Goal: Share content: Share content

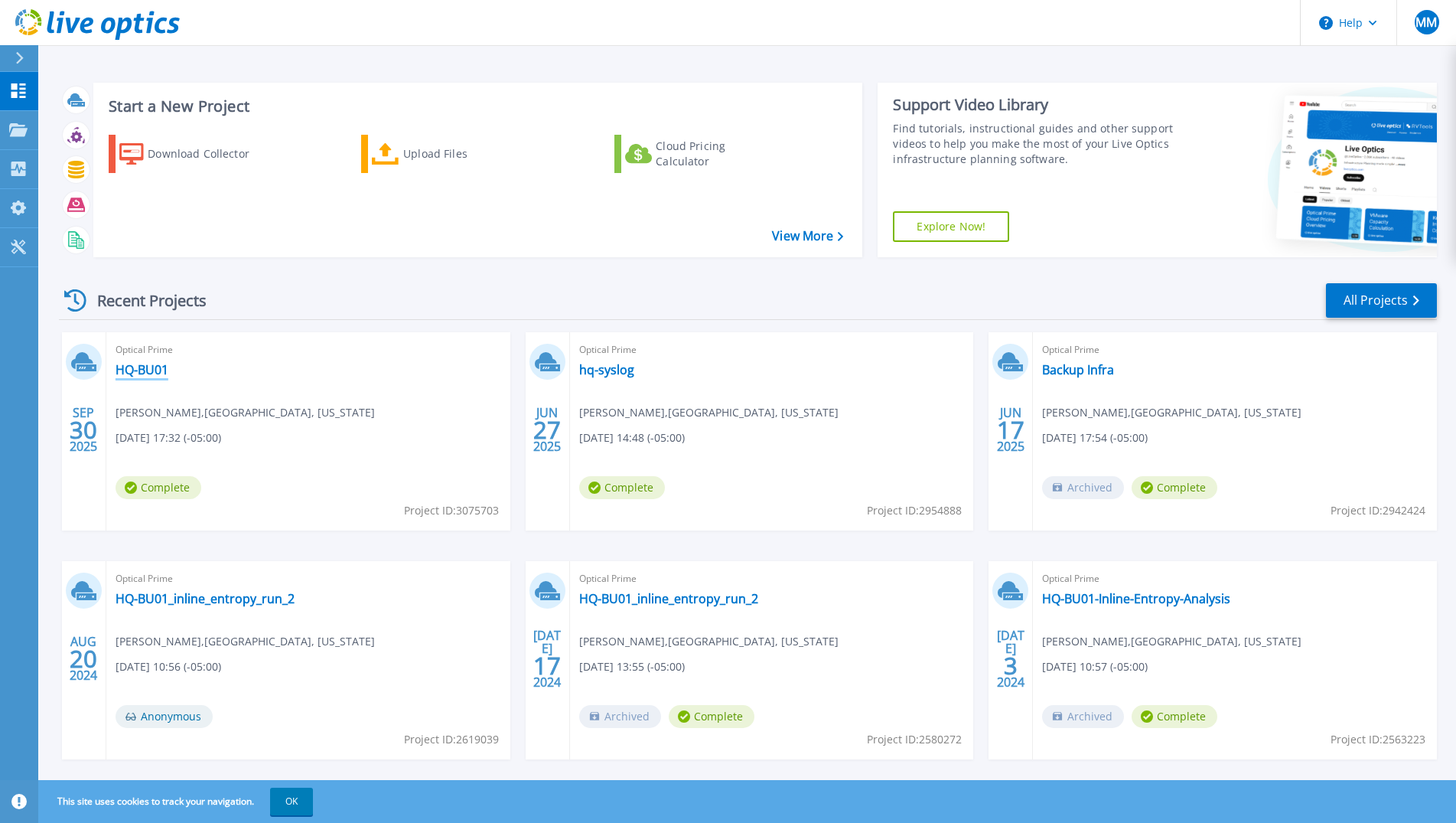
click at [144, 372] on link "HQ-BU01" at bounding box center [142, 369] width 53 height 15
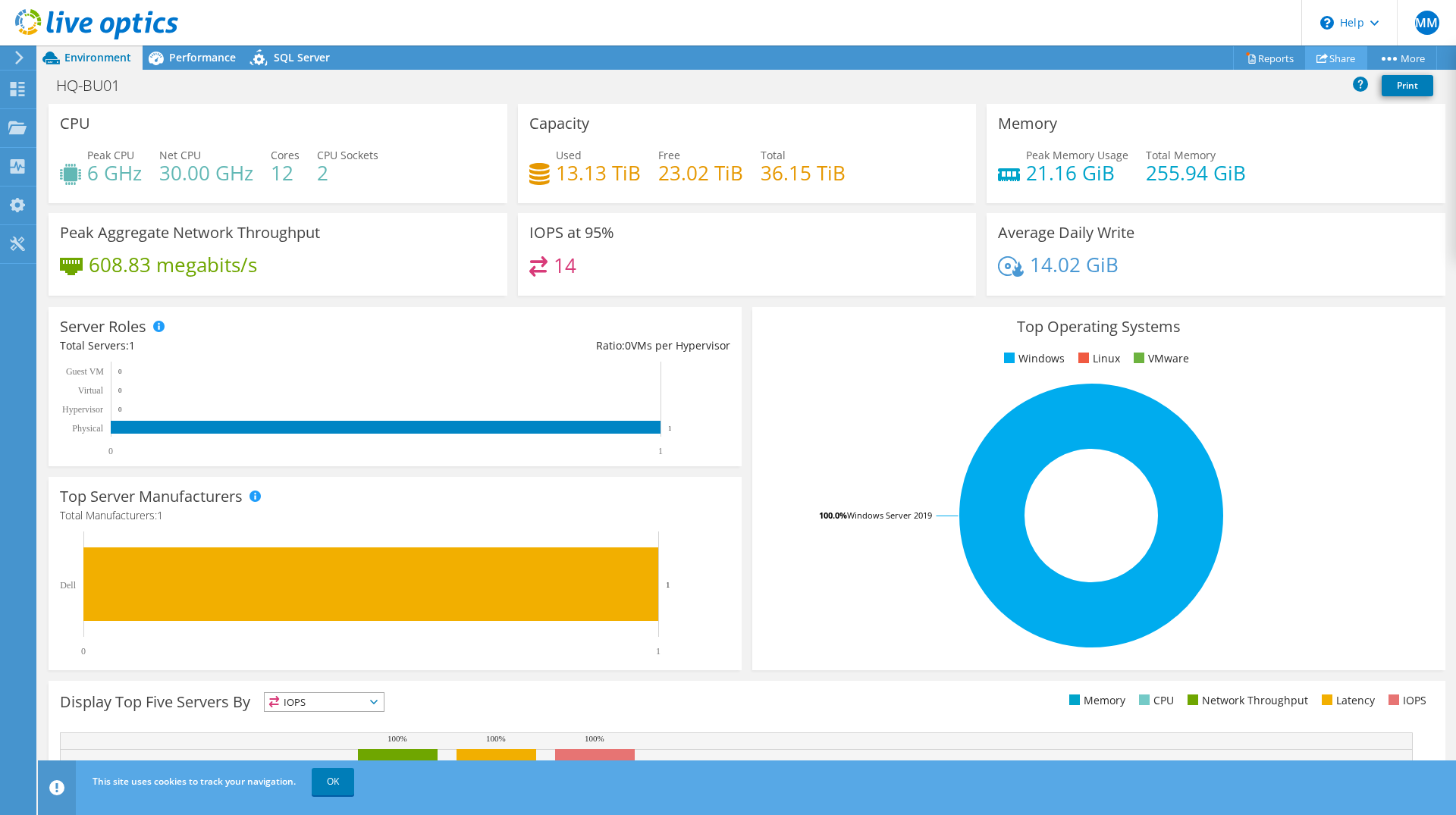
click at [1337, 60] on link "Share" at bounding box center [1336, 57] width 63 height 23
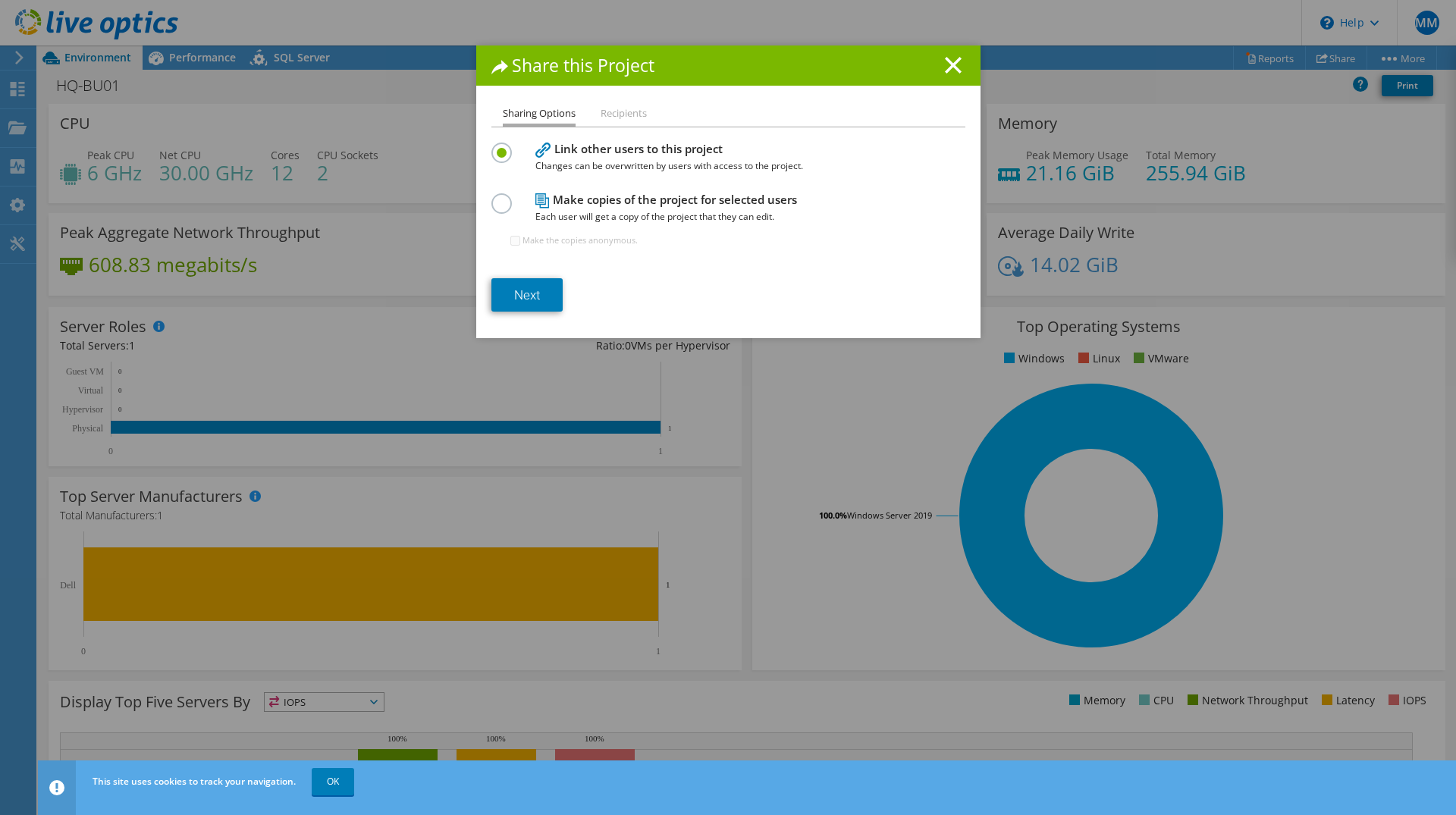
click at [613, 115] on li "Recipients" at bounding box center [623, 114] width 46 height 19
click at [529, 292] on link "Next" at bounding box center [527, 295] width 71 height 33
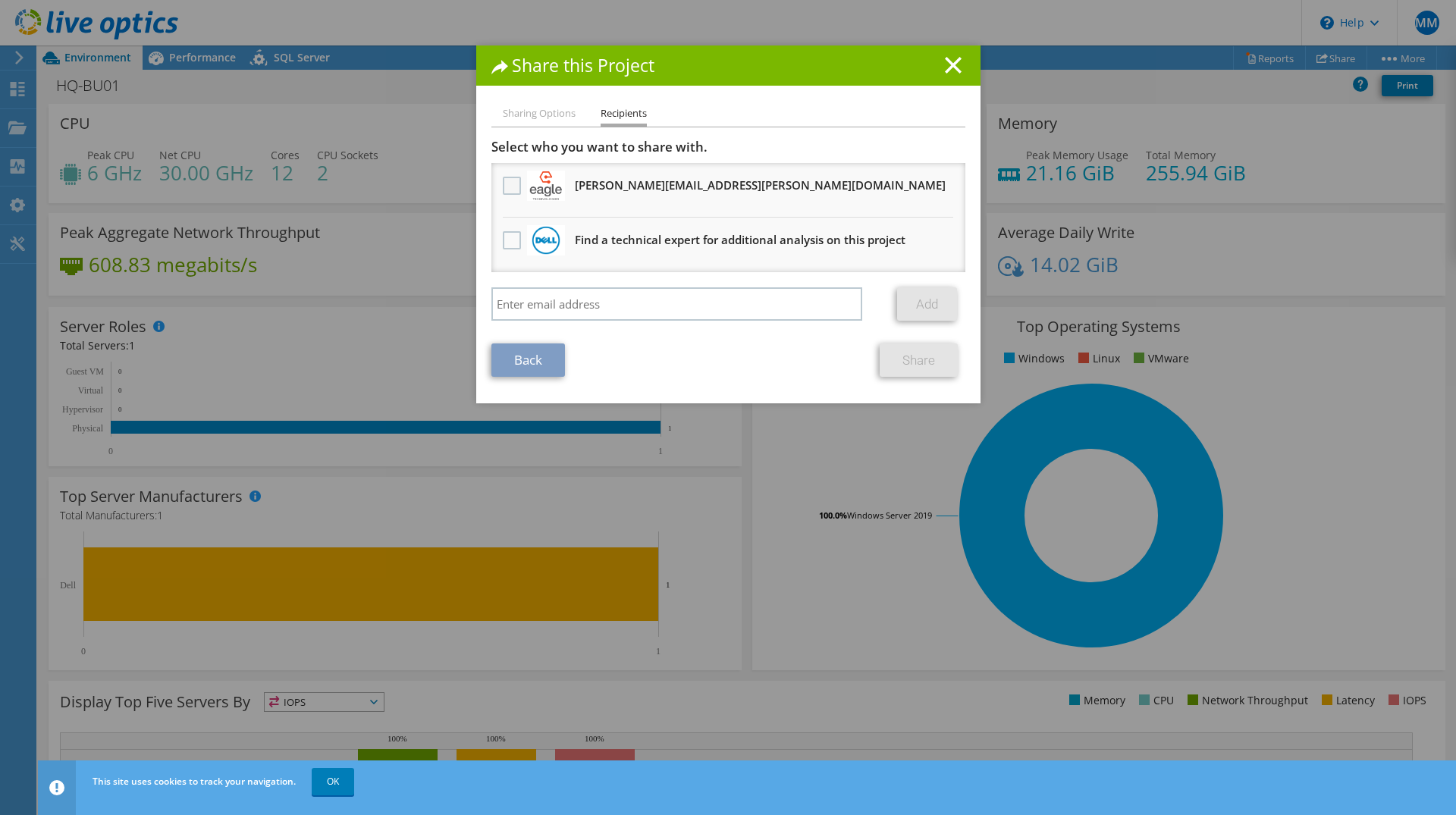
click at [506, 186] on label at bounding box center [513, 185] width 22 height 18
click at [0, 0] on input "checkbox" at bounding box center [0, 0] width 0 height 0
click at [905, 361] on link "Share" at bounding box center [919, 360] width 78 height 33
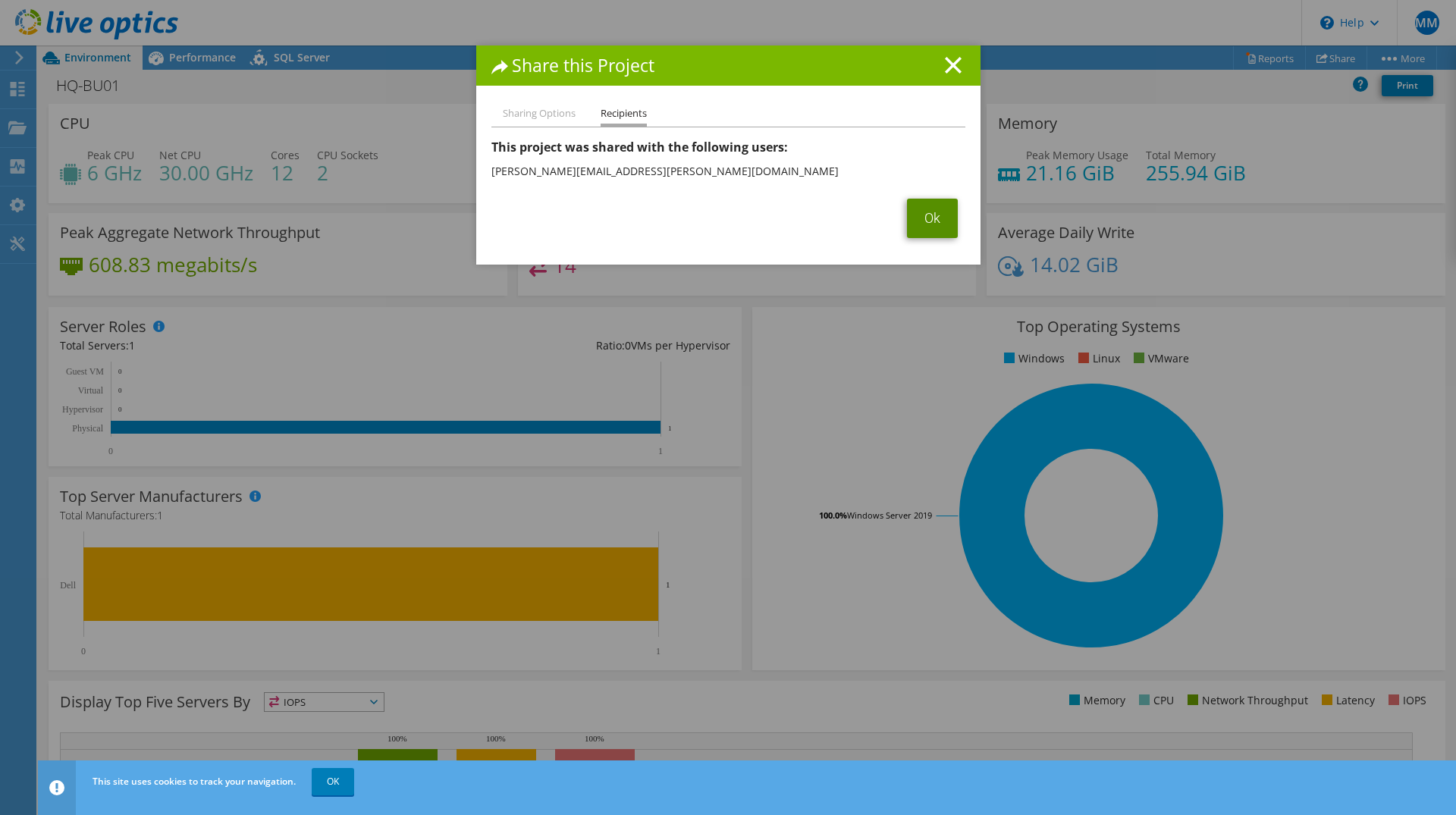
click at [908, 225] on link "Ok" at bounding box center [932, 218] width 50 height 39
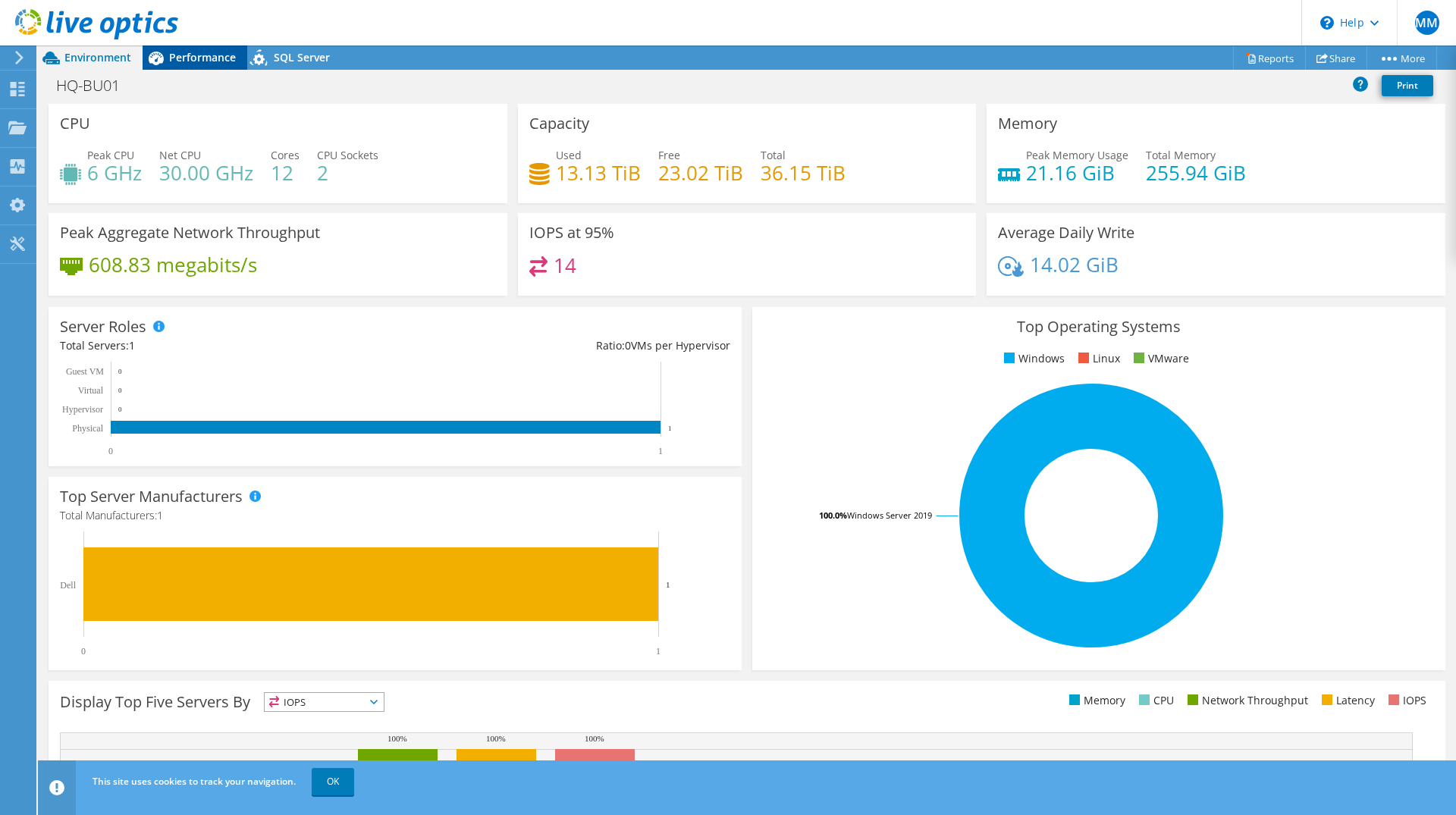
click at [198, 56] on span "Performance" at bounding box center [203, 57] width 67 height 15
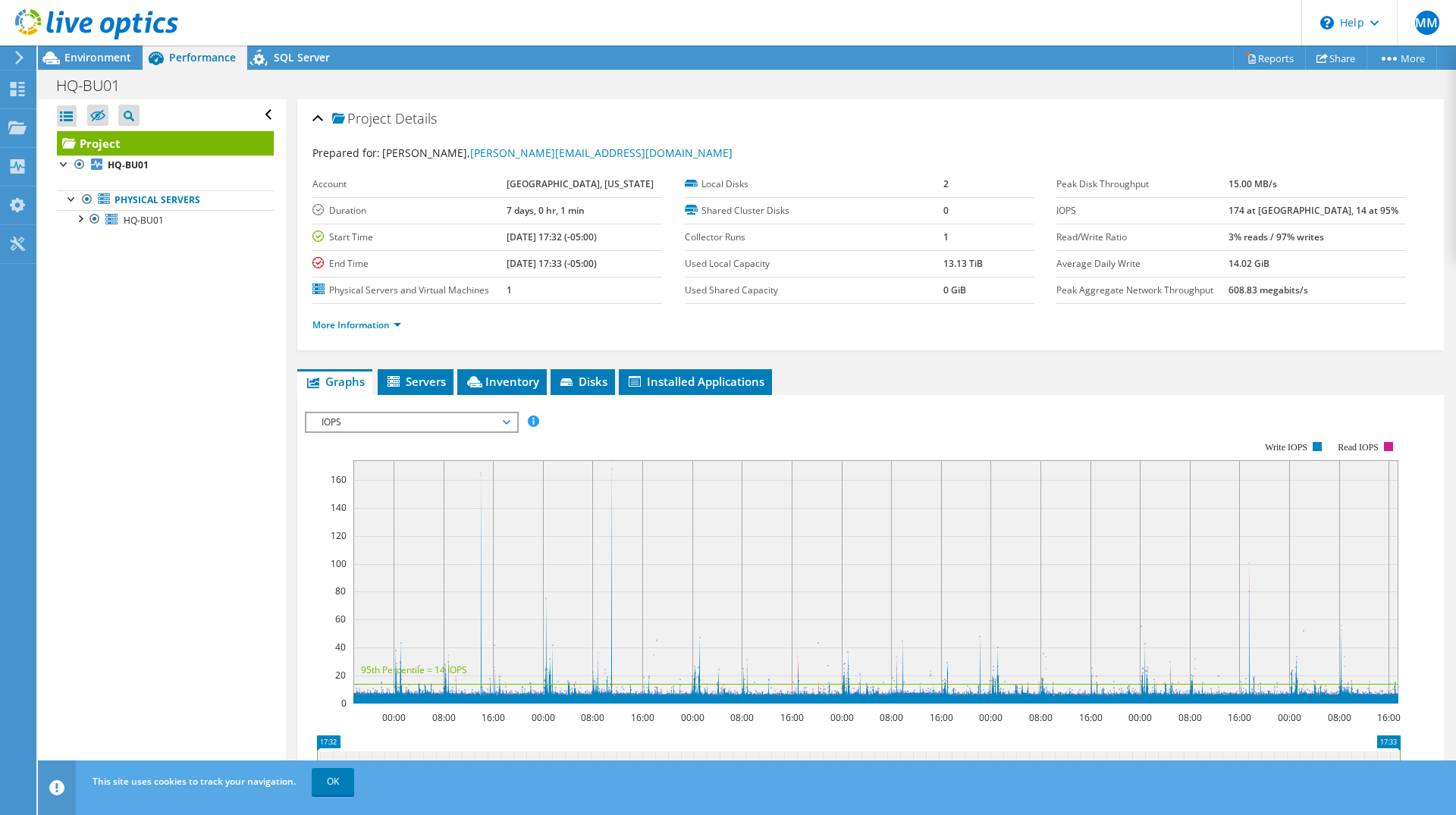
click at [419, 425] on span "IOPS" at bounding box center [411, 421] width 195 height 18
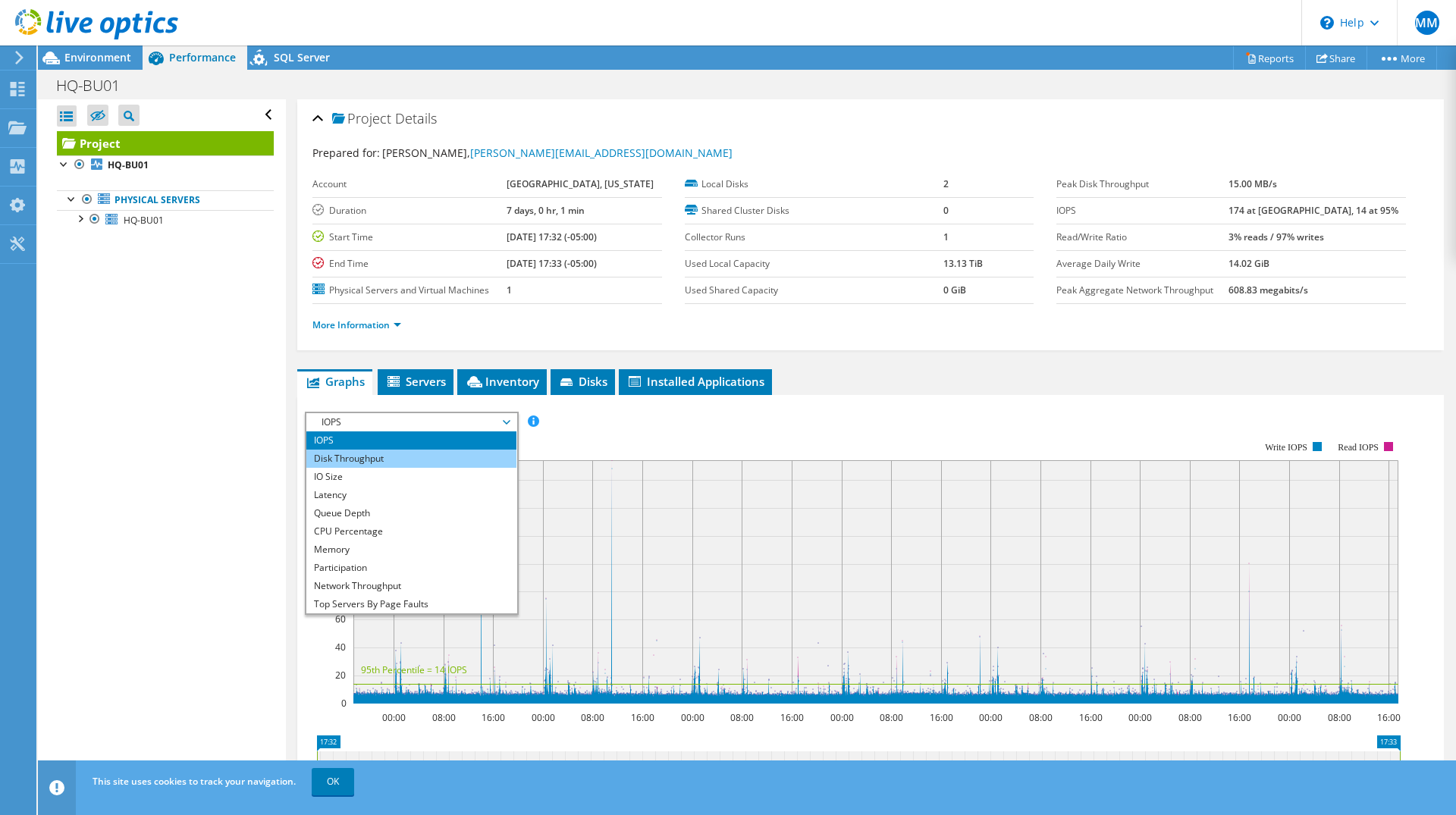
click at [382, 458] on li "Disk Throughput" at bounding box center [411, 458] width 210 height 18
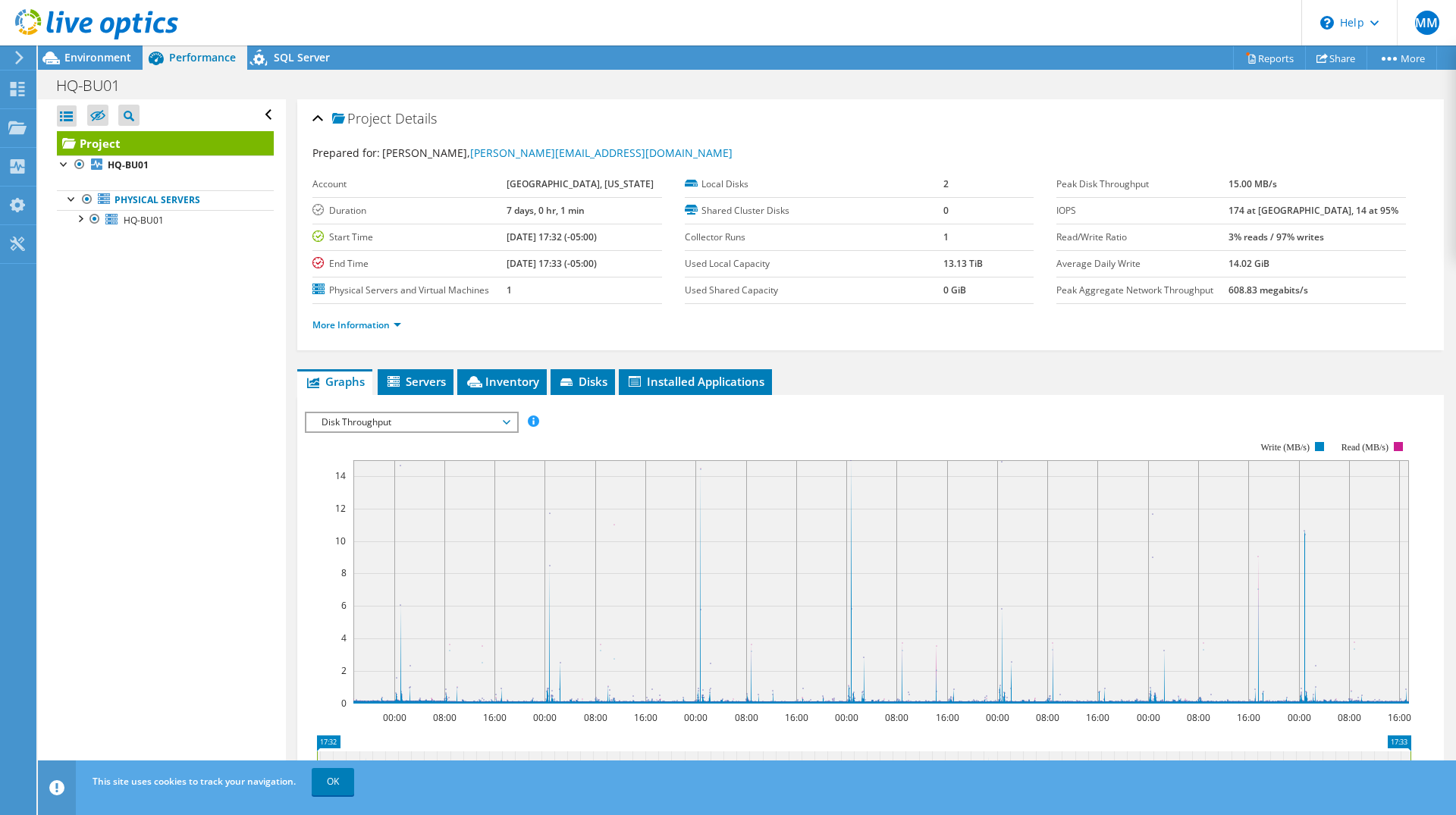
click at [389, 414] on span "Disk Throughput" at bounding box center [411, 421] width 195 height 18
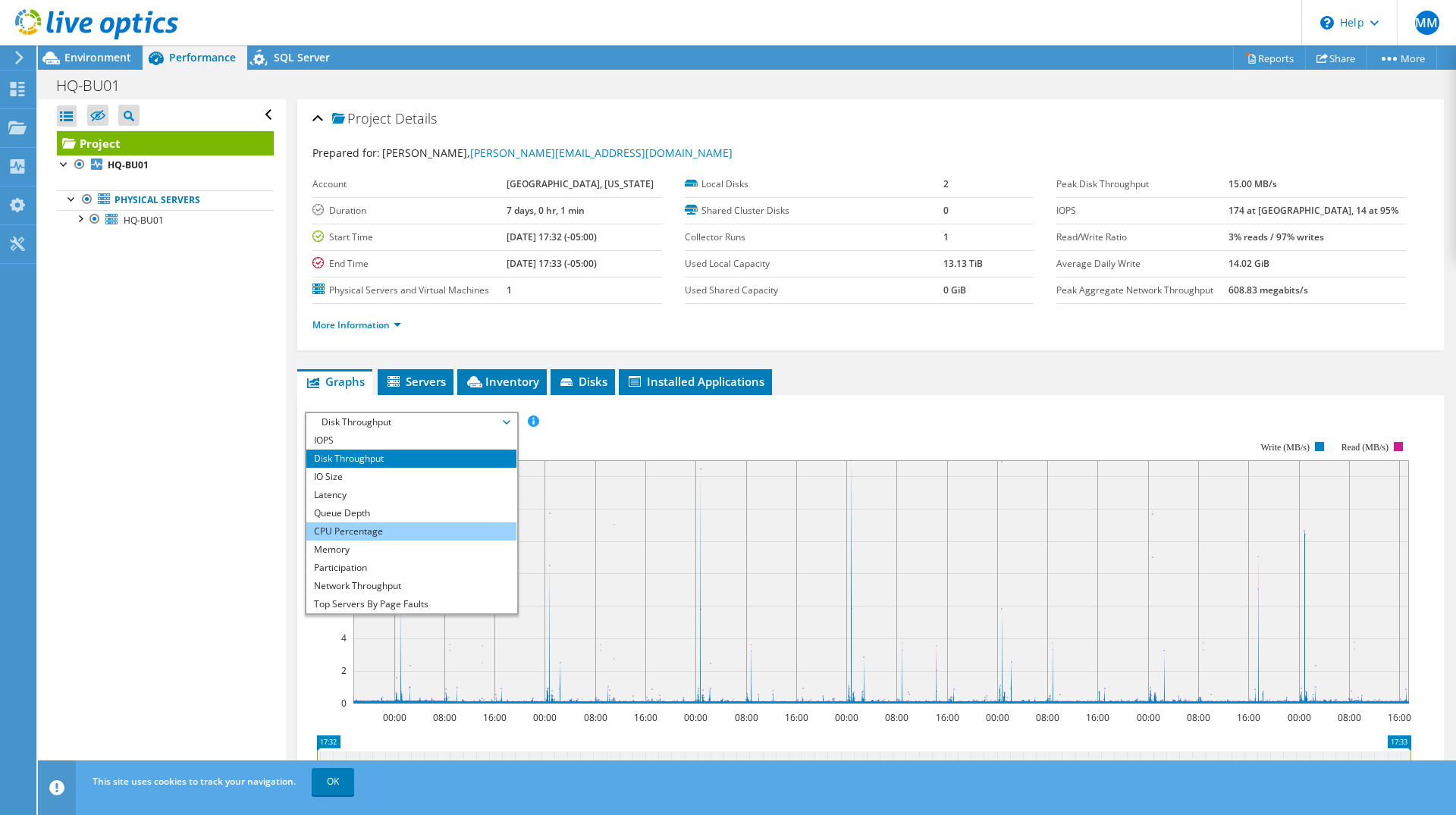
click at [374, 525] on li "CPU Percentage" at bounding box center [411, 531] width 210 height 18
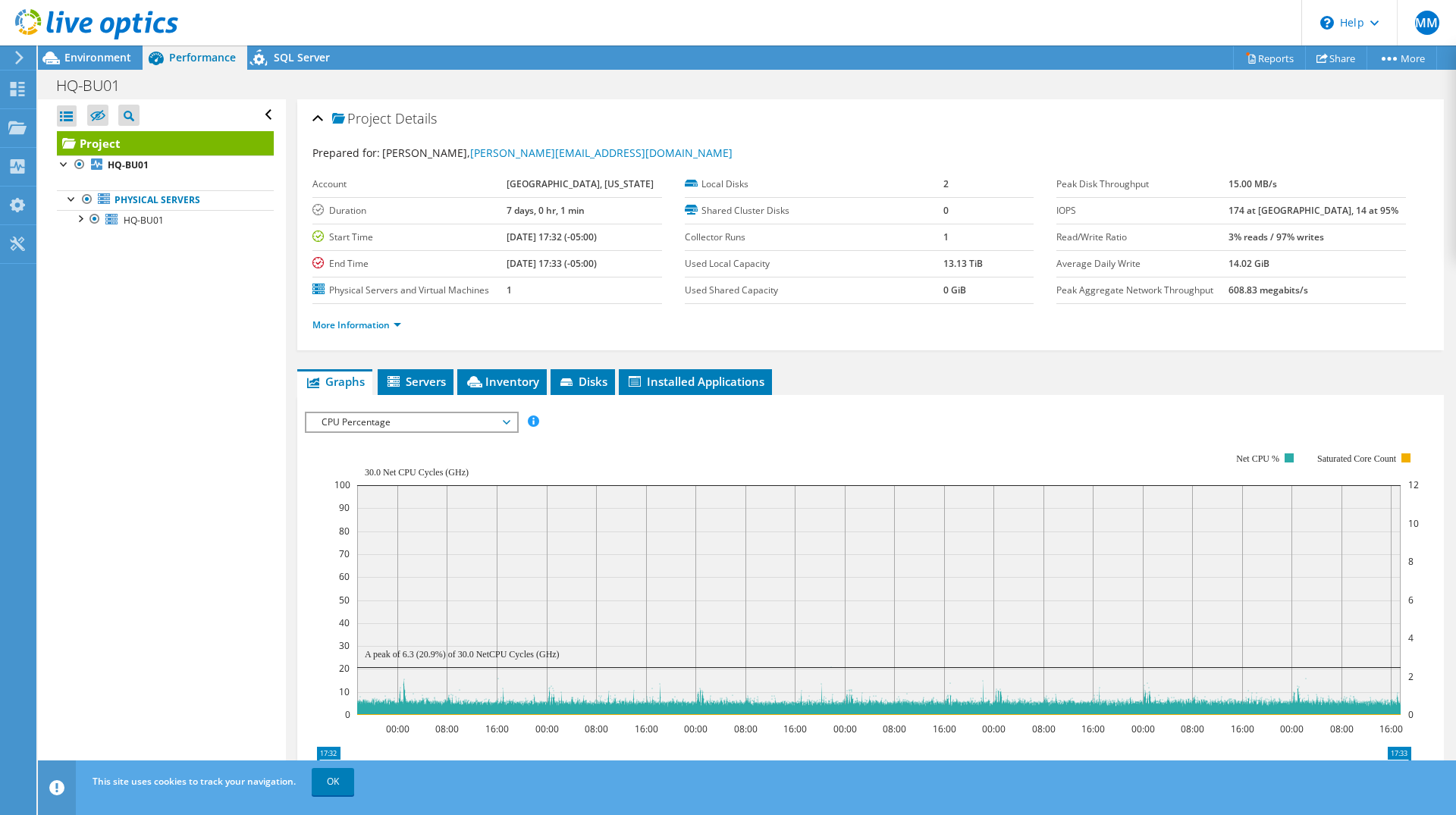
click at [434, 419] on span "CPU Percentage" at bounding box center [411, 421] width 195 height 18
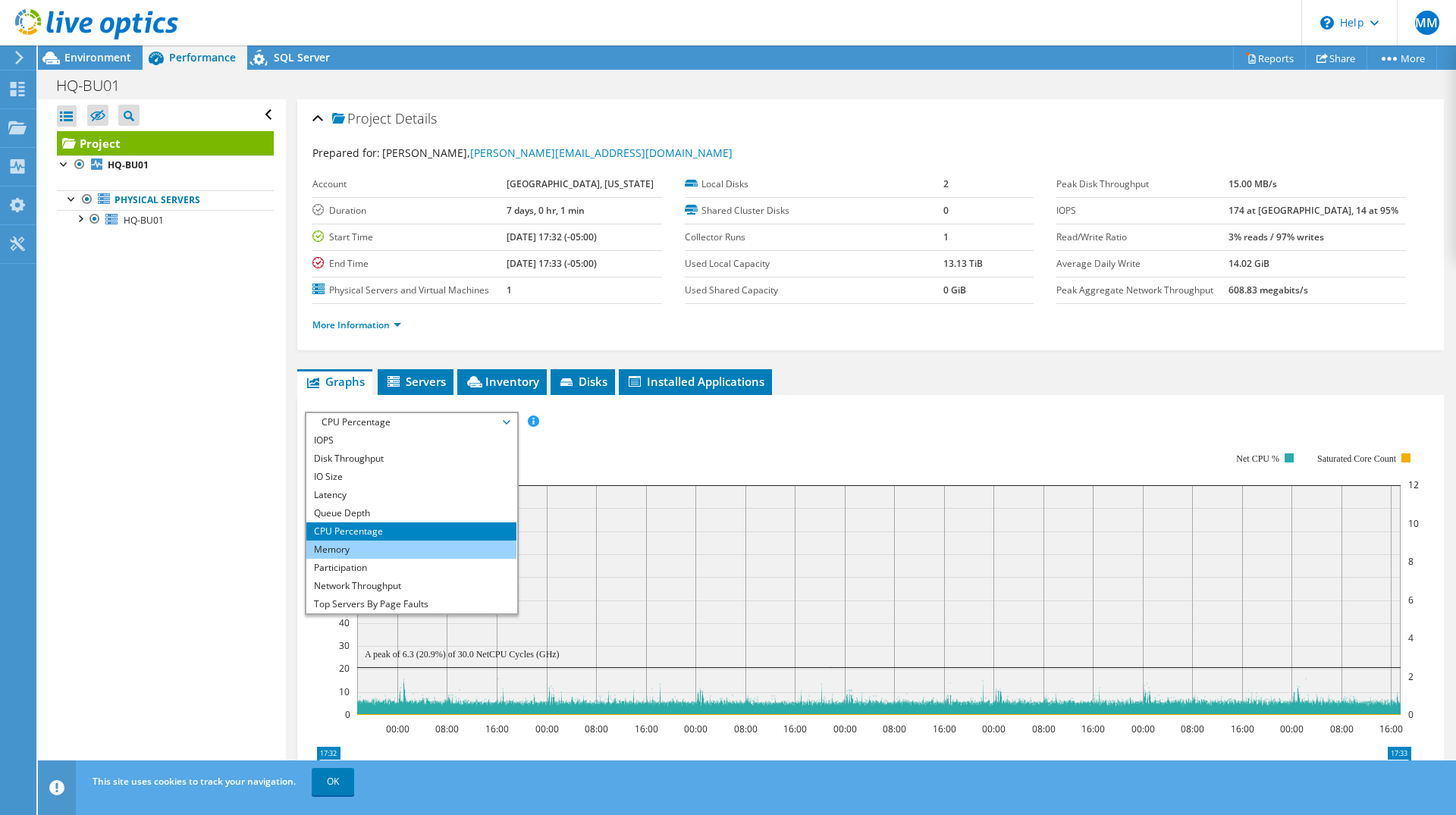
click at [376, 545] on li "Memory" at bounding box center [411, 549] width 210 height 18
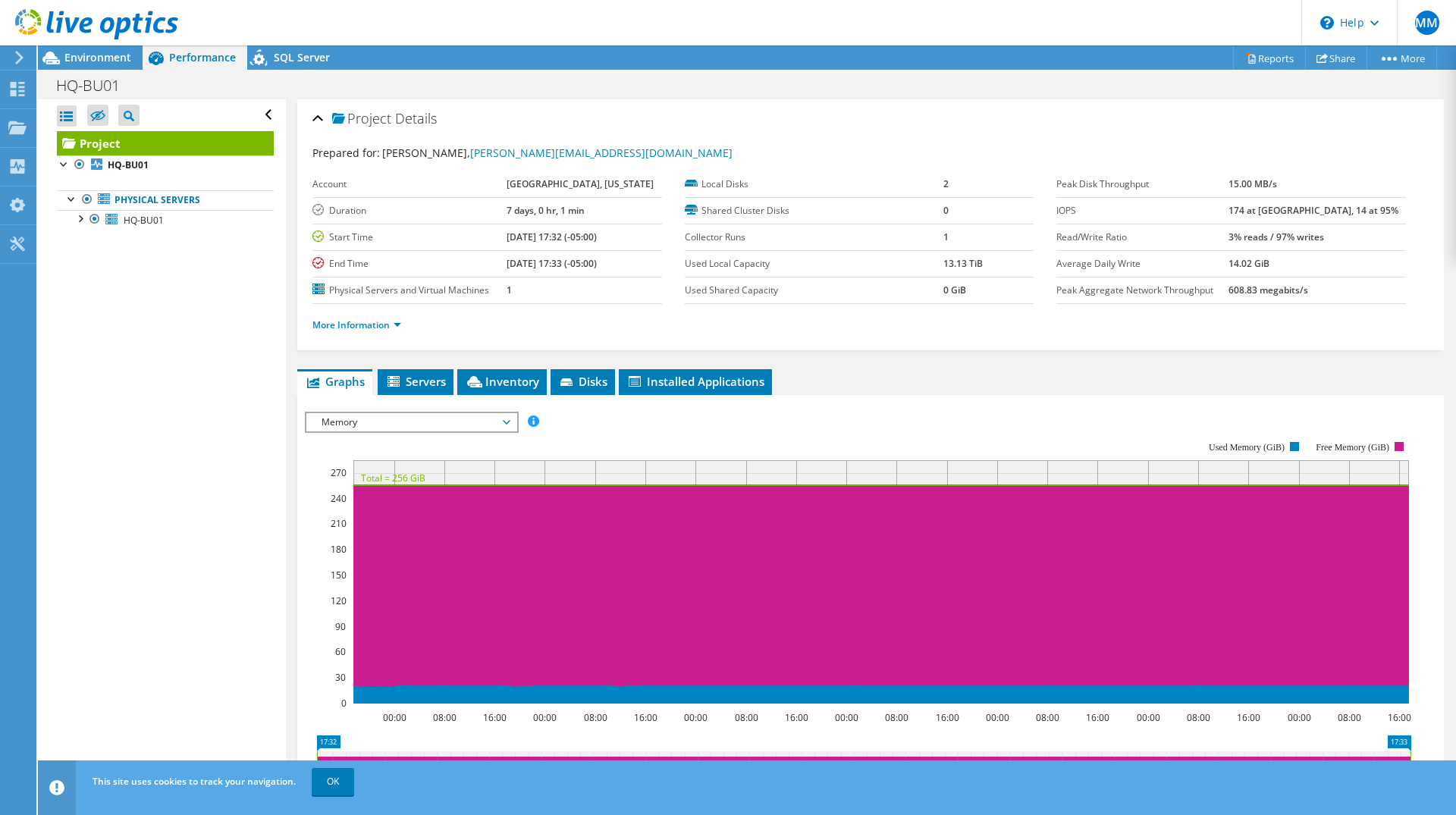
click at [404, 421] on span "Memory" at bounding box center [411, 421] width 195 height 18
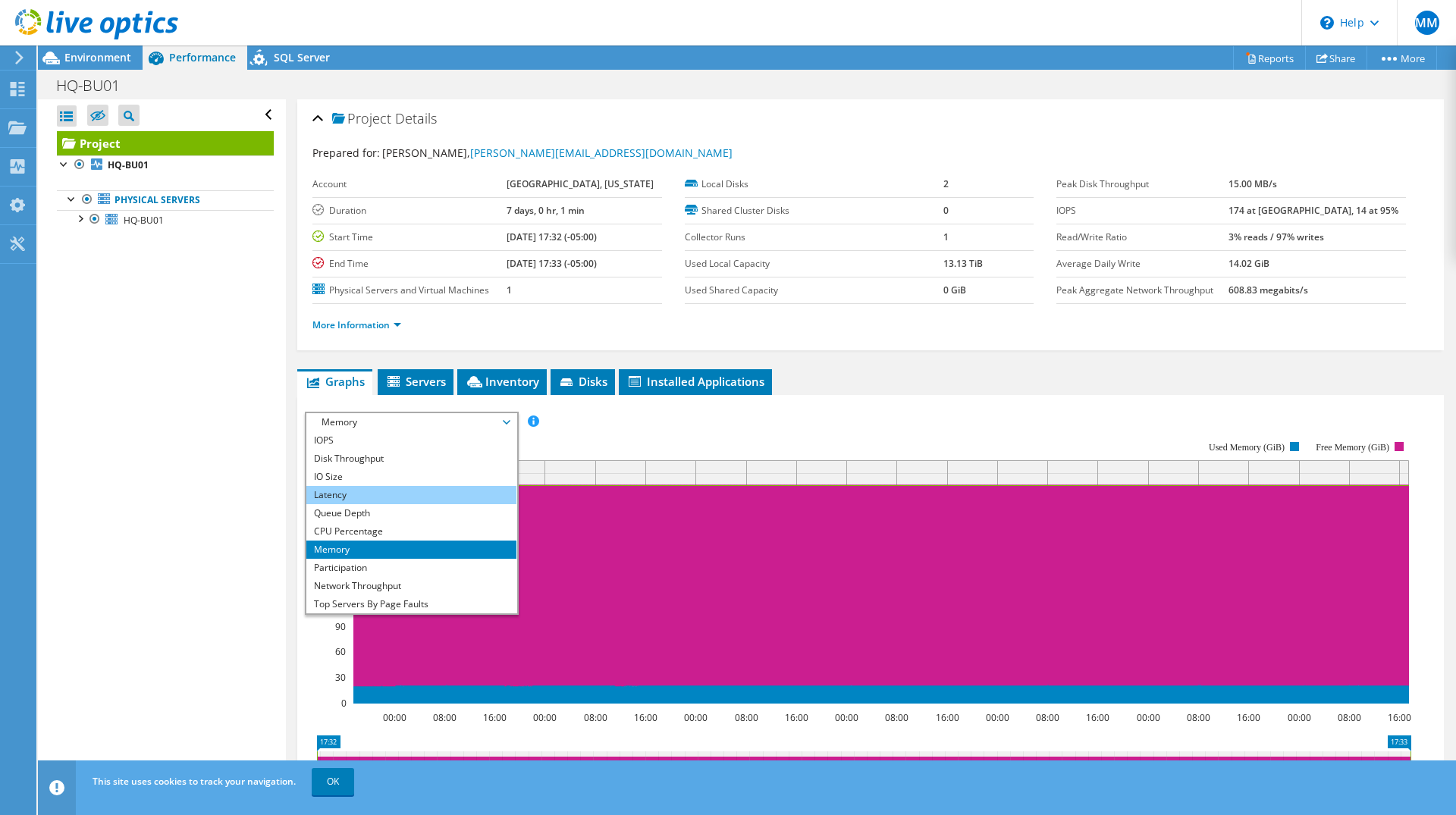
click at [363, 495] on li "Latency" at bounding box center [411, 494] width 210 height 18
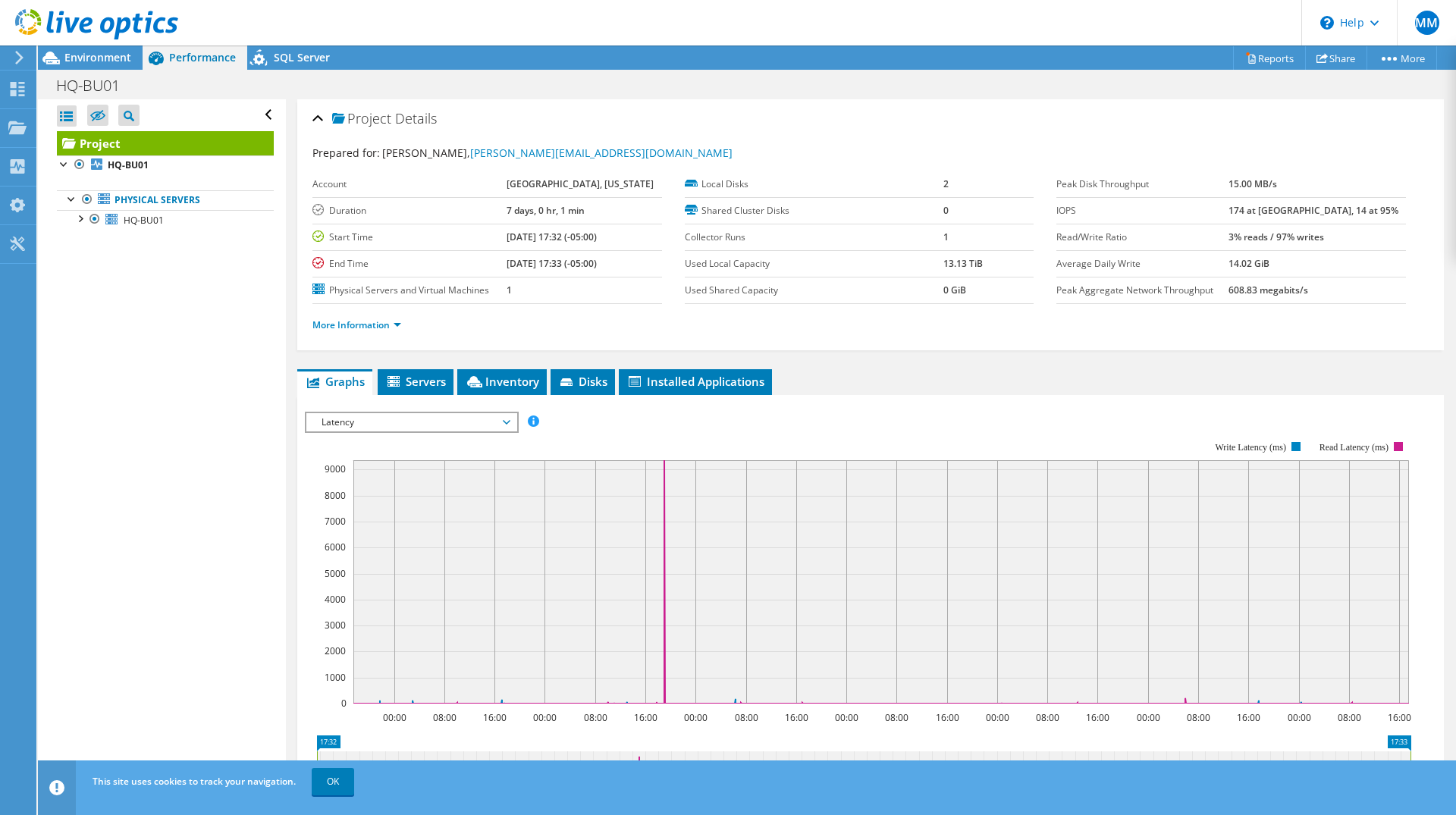
click at [440, 421] on span "Latency" at bounding box center [411, 421] width 195 height 18
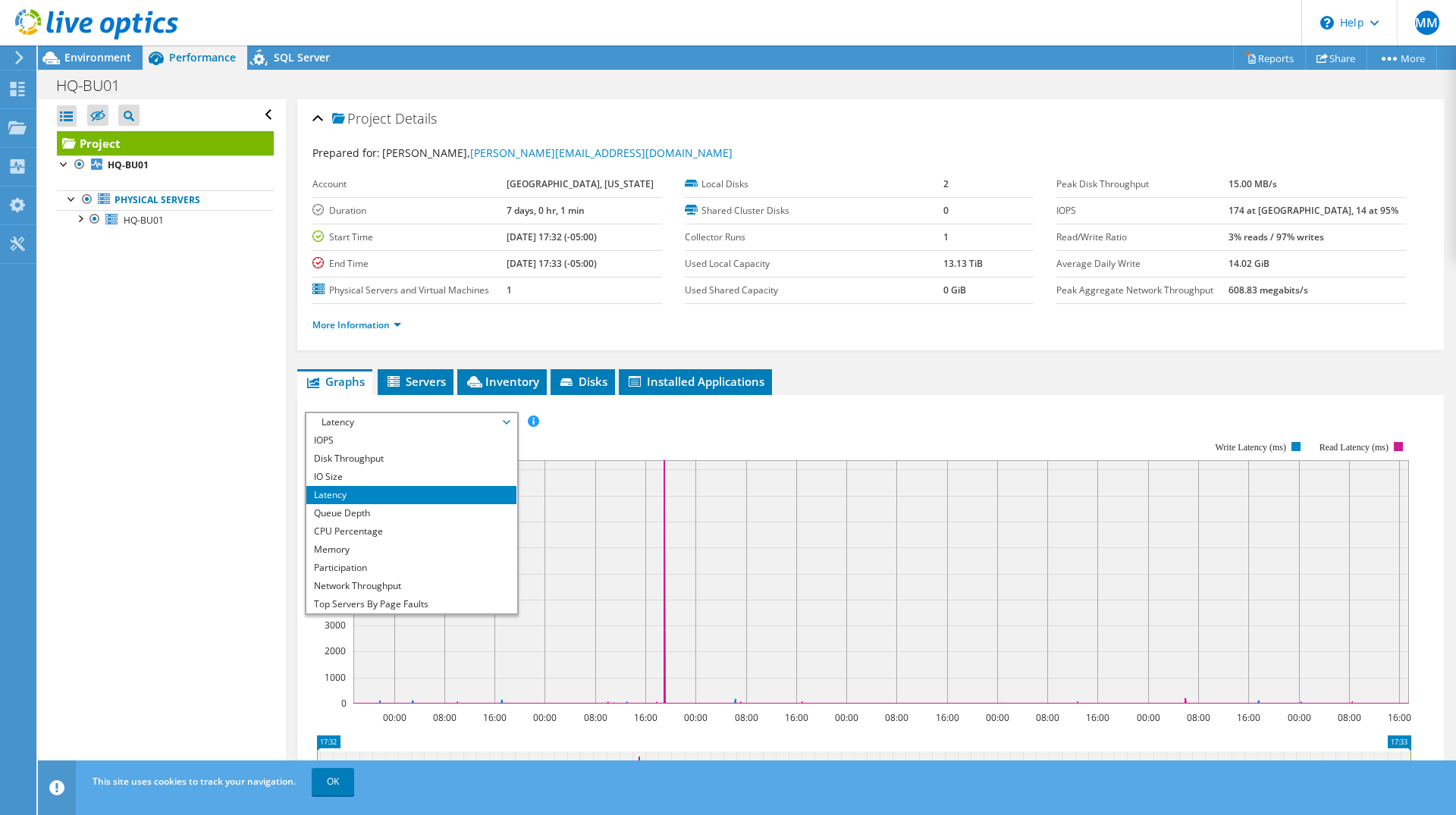
click at [196, 294] on div "Open All Close All Hide Excluded Nodes Project Tree Filter" at bounding box center [162, 442] width 247 height 686
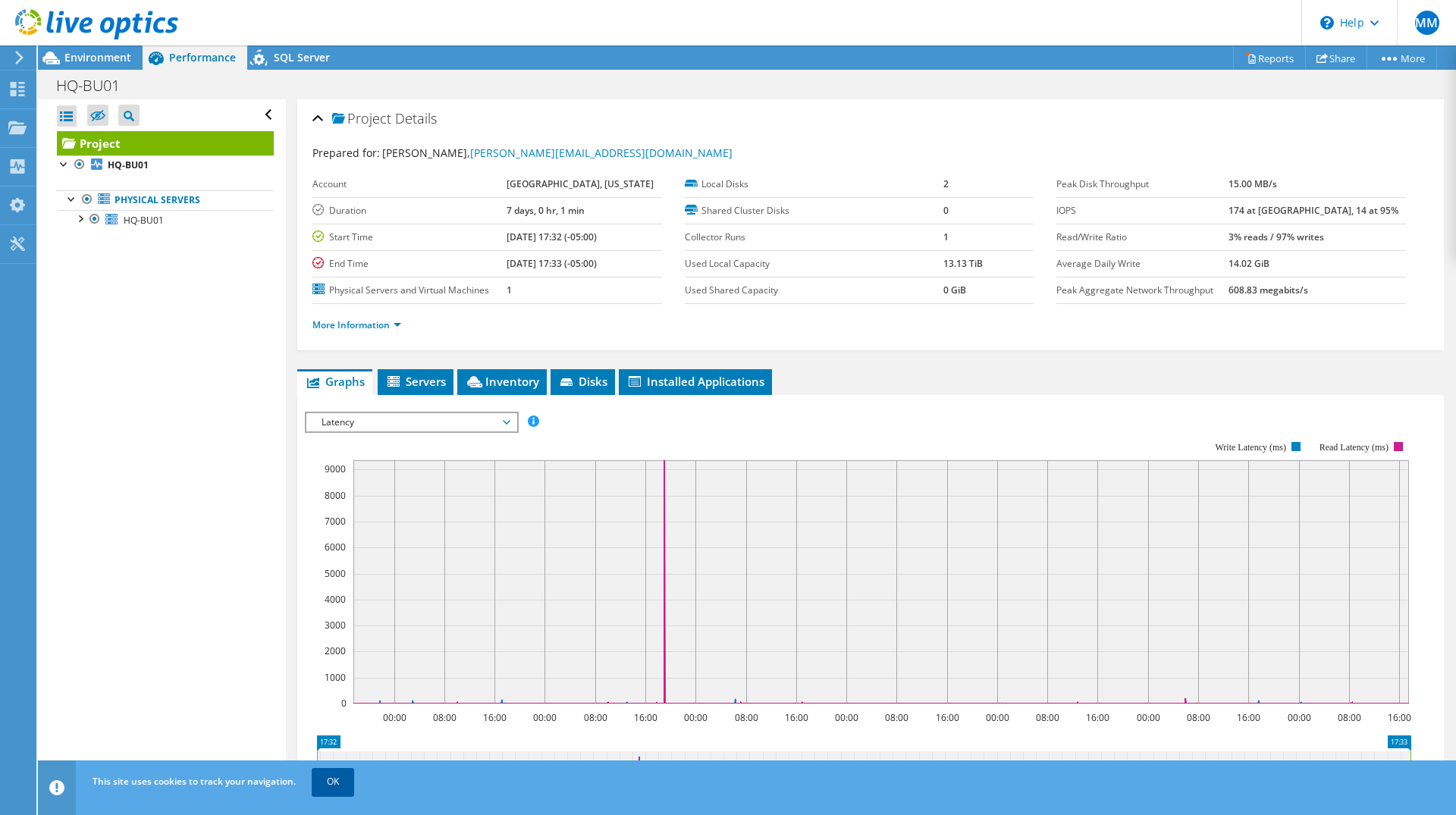
click at [334, 788] on link "OK" at bounding box center [333, 781] width 43 height 27
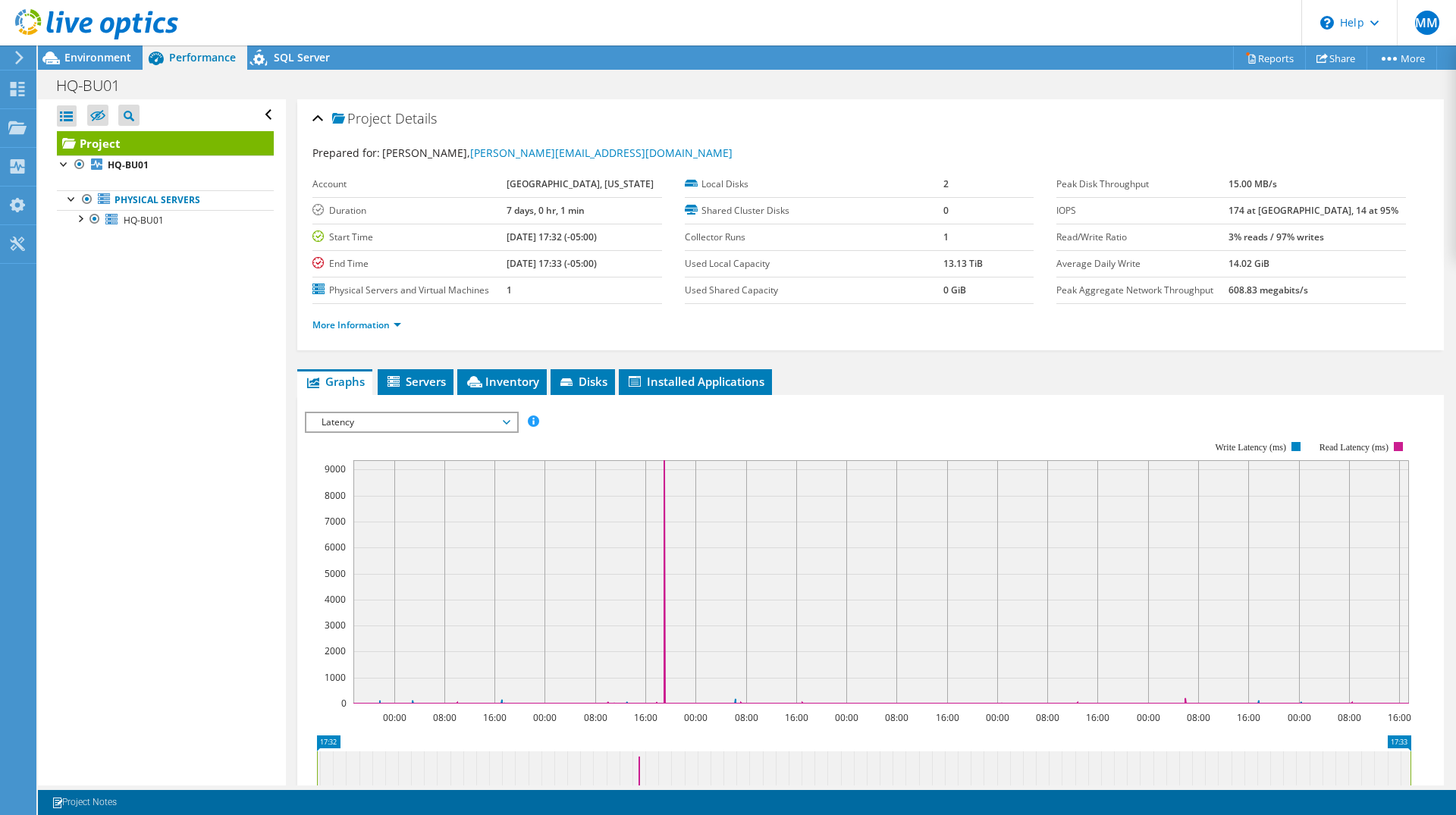
click at [462, 413] on span "Latency" at bounding box center [411, 421] width 195 height 18
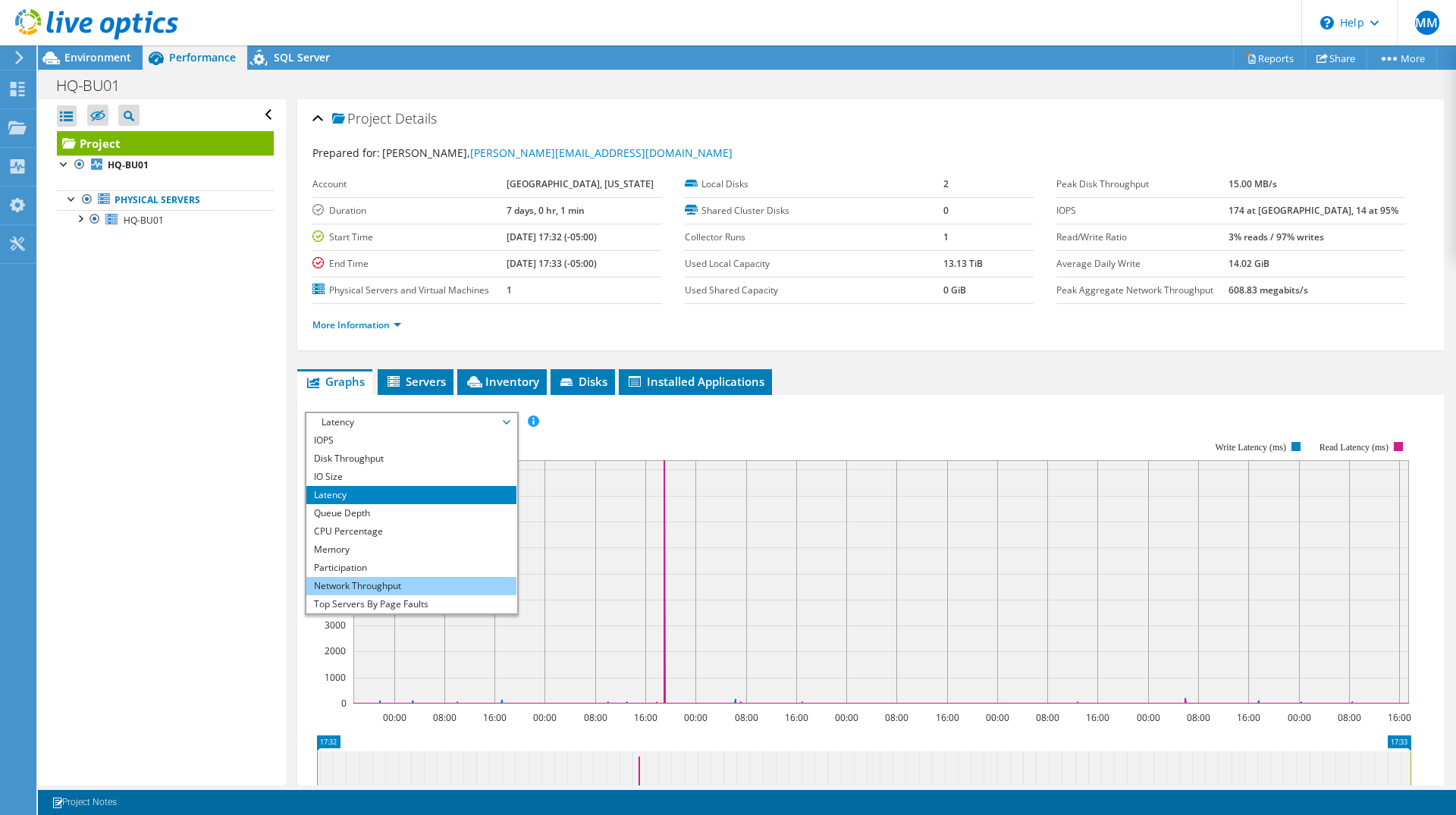
click at [382, 580] on li "Network Throughput" at bounding box center [411, 586] width 210 height 18
